Goal: Task Accomplishment & Management: Complete application form

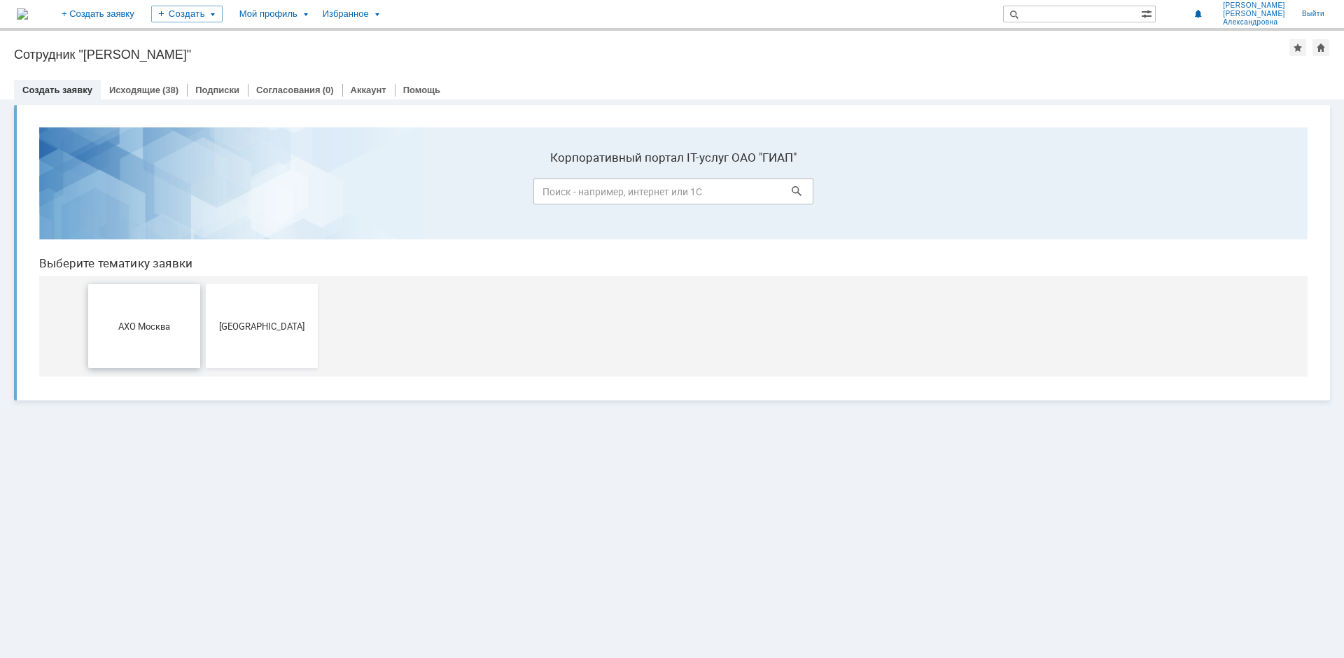
click at [144, 321] on span "АХО Москва" at bounding box center [144, 326] width 104 height 11
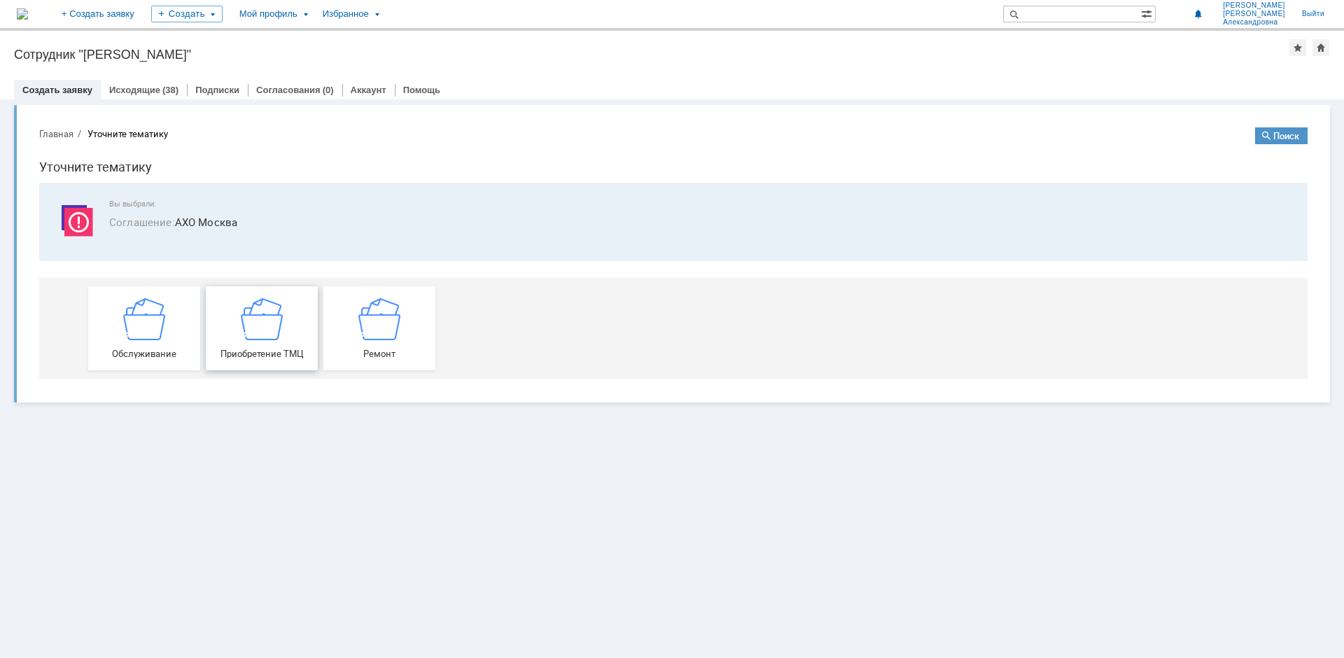
click at [256, 335] on img at bounding box center [262, 319] width 42 height 42
click at [138, 340] on img at bounding box center [144, 319] width 42 height 42
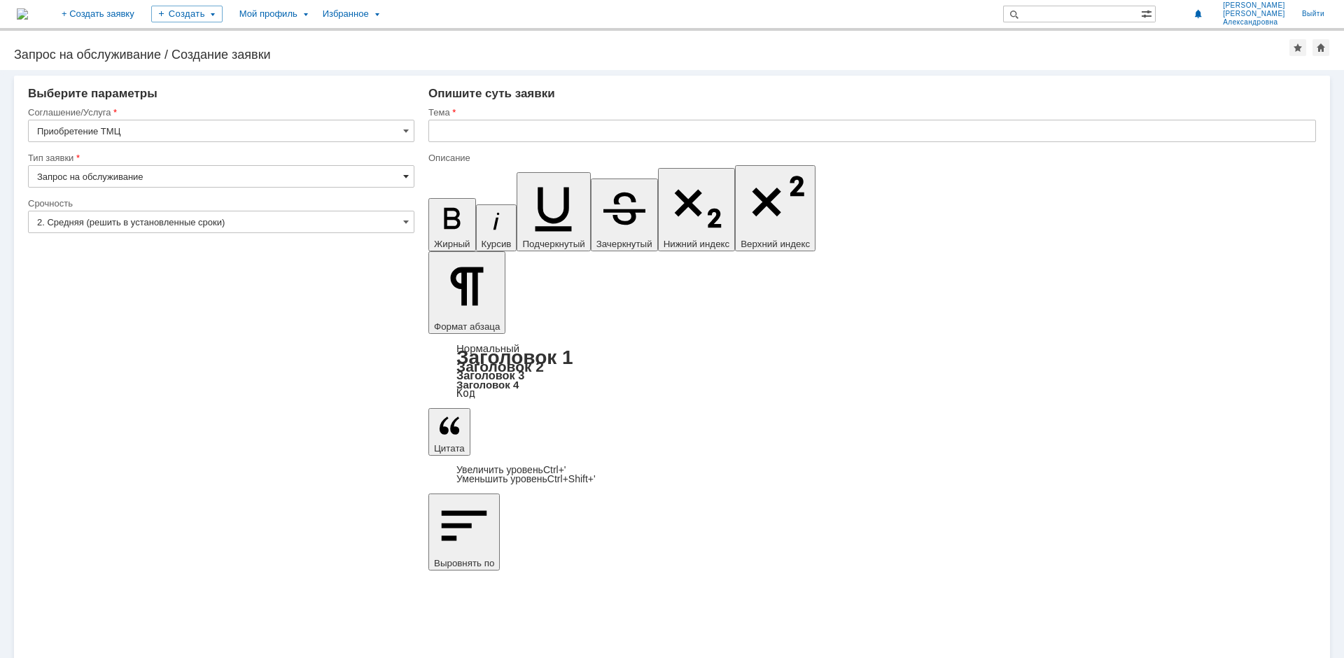
click at [405, 174] on span at bounding box center [406, 176] width 6 height 11
type input "Запрос на обслуживание"
click at [481, 124] on input "text" at bounding box center [872, 131] width 888 height 22
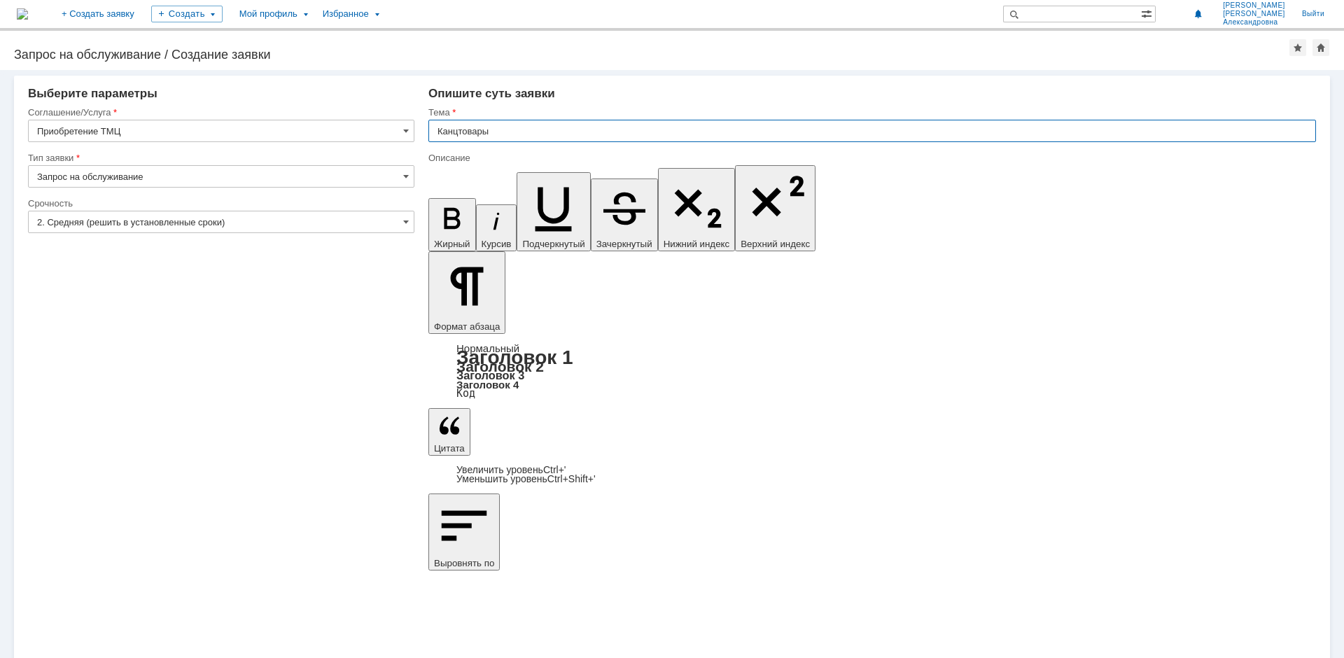
type input "Канцтовары"
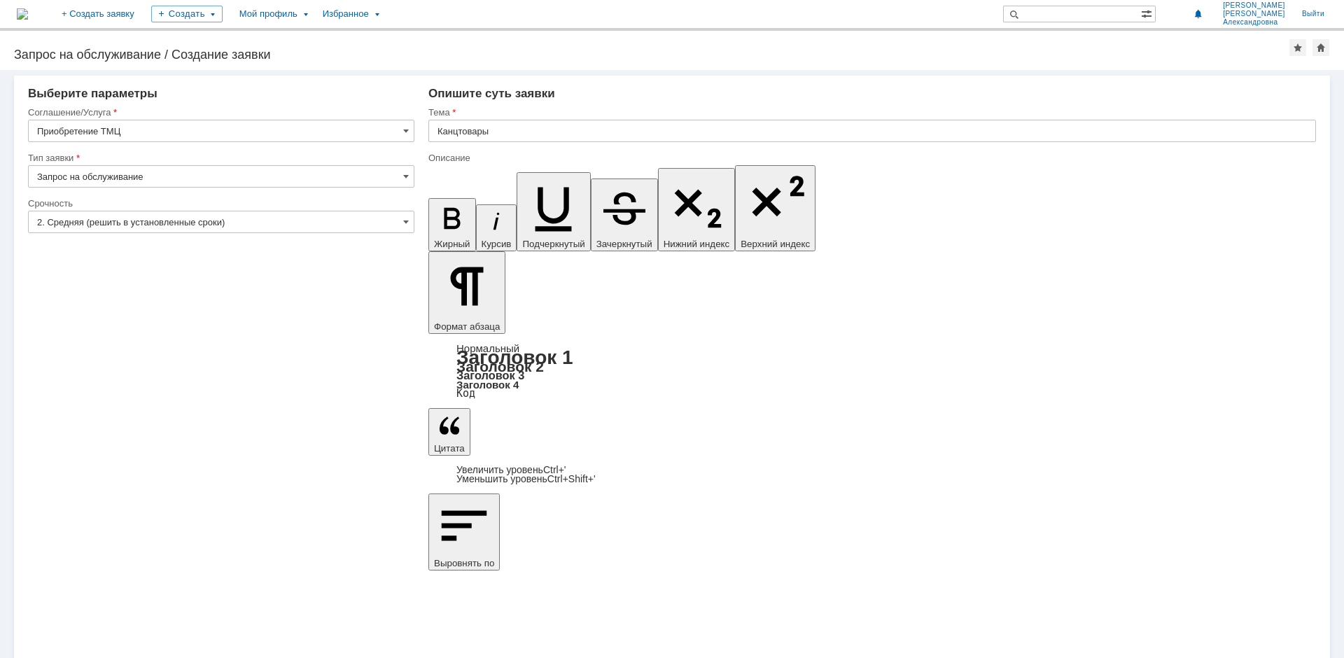
drag, startPoint x: 478, startPoint y: 5002, endPoint x: 529, endPoint y: 5000, distance: 51.2
drag, startPoint x: 444, startPoint y: 5000, endPoint x: 651, endPoint y: 5004, distance: 207.3
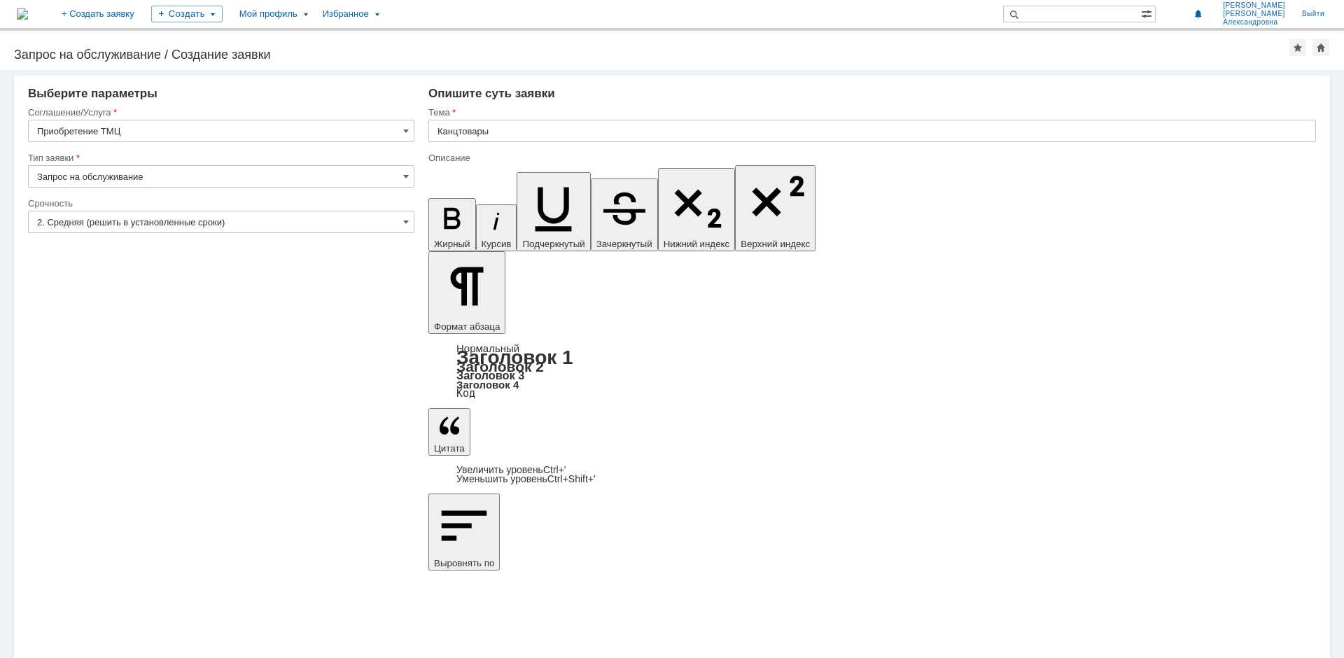
drag, startPoint x: 484, startPoint y: 5002, endPoint x: 499, endPoint y: 4999, distance: 15.5
click at [314, 15] on div "Мой профиль" at bounding box center [272, 14] width 83 height 28
click at [340, 61] on div "Заявки" at bounding box center [287, 64] width 106 height 17
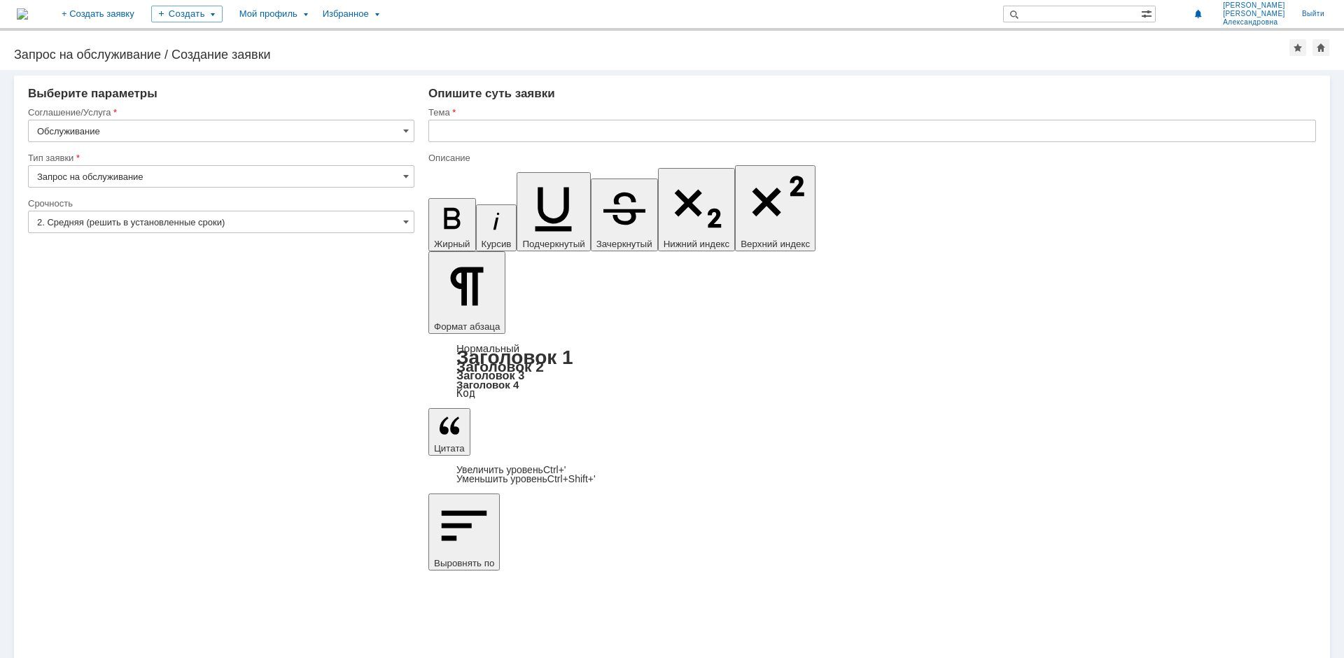
click at [357, 28] on div "На домашнюю + Создать заявку Создать Мой профиль Избранное Головачева Ольга Але…" at bounding box center [672, 15] width 1344 height 31
click at [314, 16] on div "Мой профиль" at bounding box center [272, 14] width 83 height 28
click at [326, 64] on div "Заявки" at bounding box center [287, 64] width 106 height 17
click at [314, 16] on div "Мой профиль" at bounding box center [272, 14] width 83 height 28
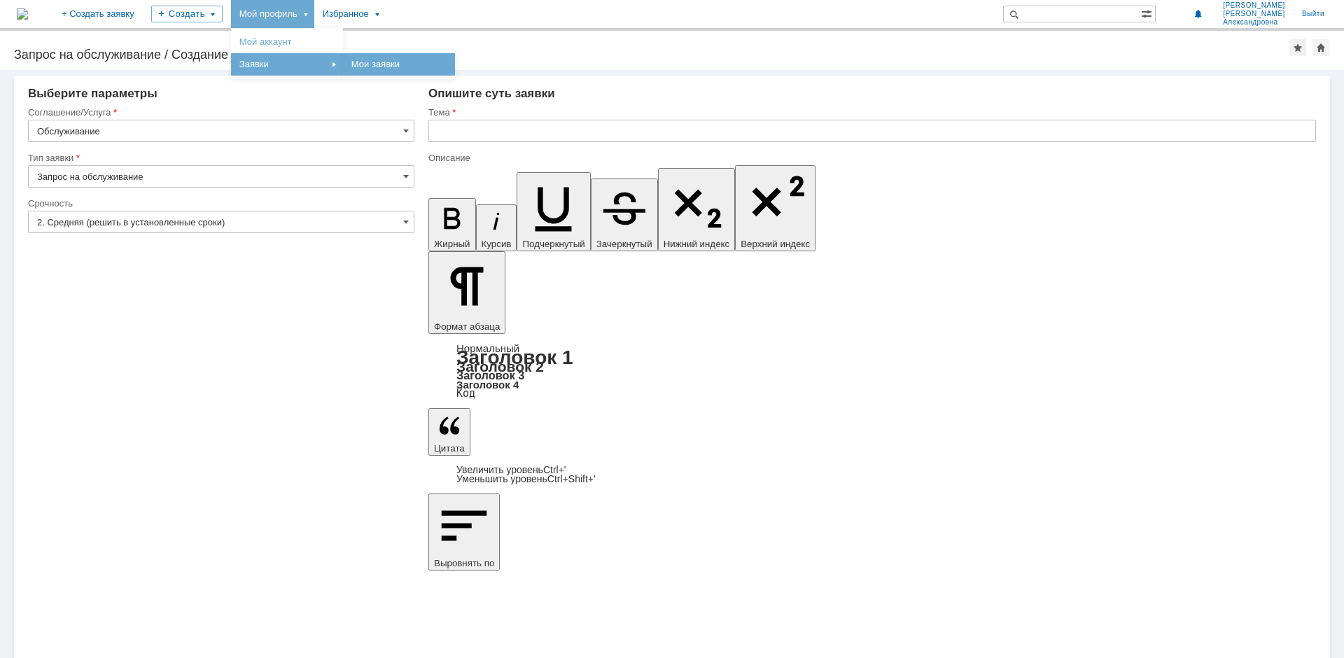
click at [423, 65] on link "Мои заявки" at bounding box center [399, 64] width 106 height 17
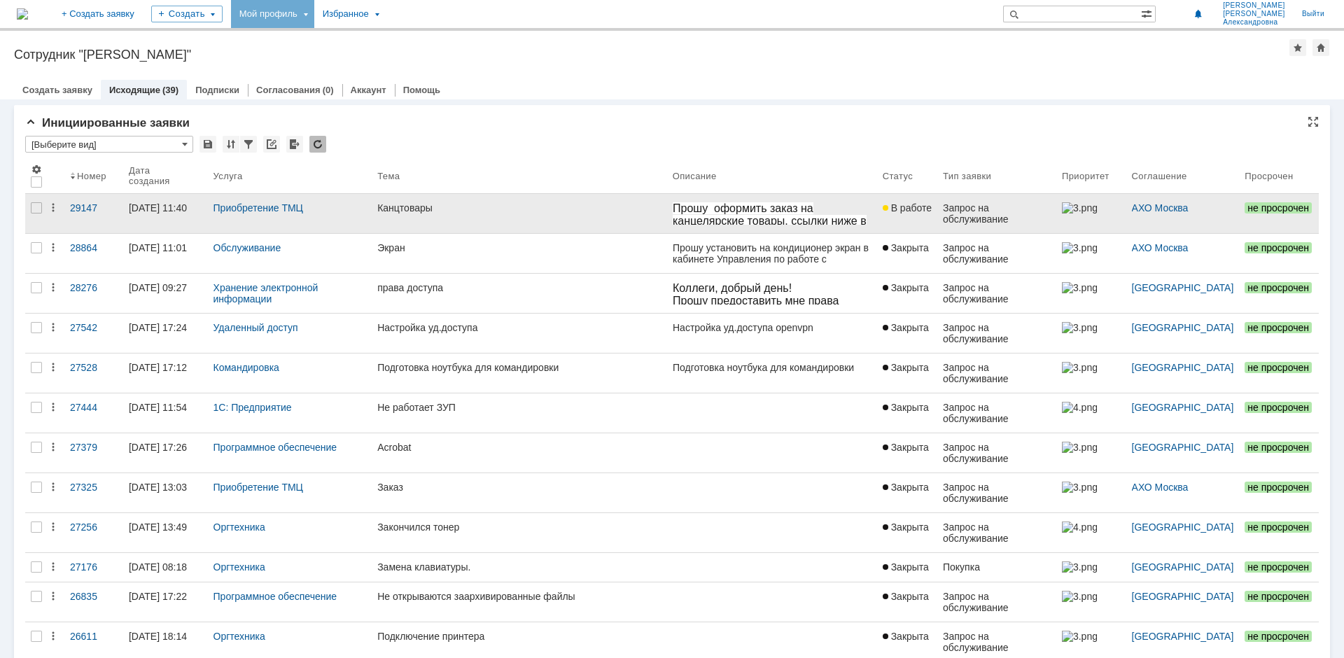
click at [420, 212] on div "Канцтовары" at bounding box center [519, 207] width 284 height 11
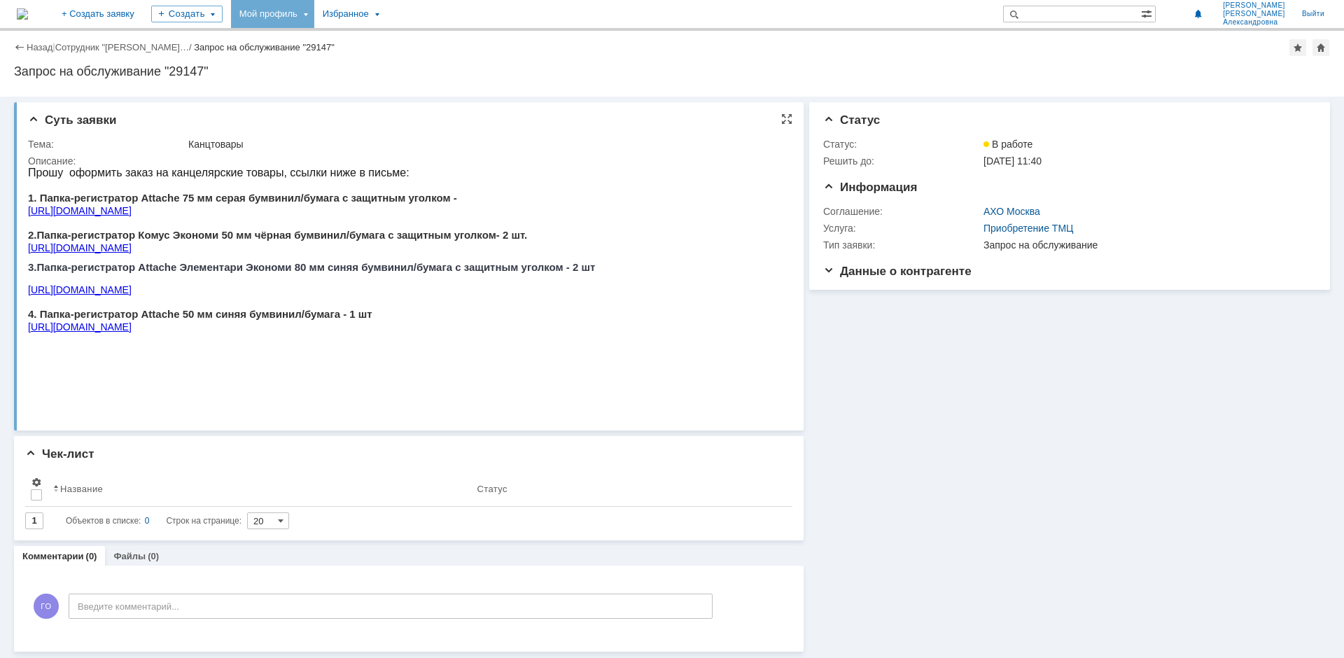
click at [132, 215] on link "https://www.komus.ru/katalog/papki-i-sistemy-arkhivatsii/papki-s-arochnym-mekha…" at bounding box center [80, 210] width 104 height 11
